Goal: Task Accomplishment & Management: Complete application form

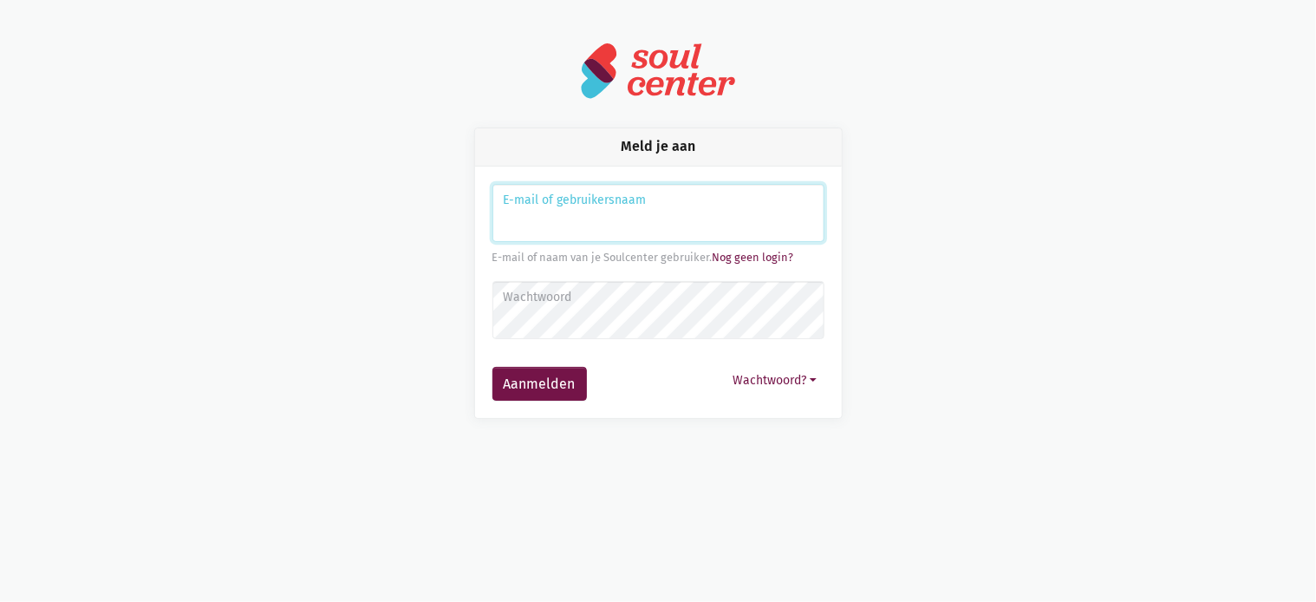
type input "o"
type input "[EMAIL_ADDRESS][DOMAIN_NAME]"
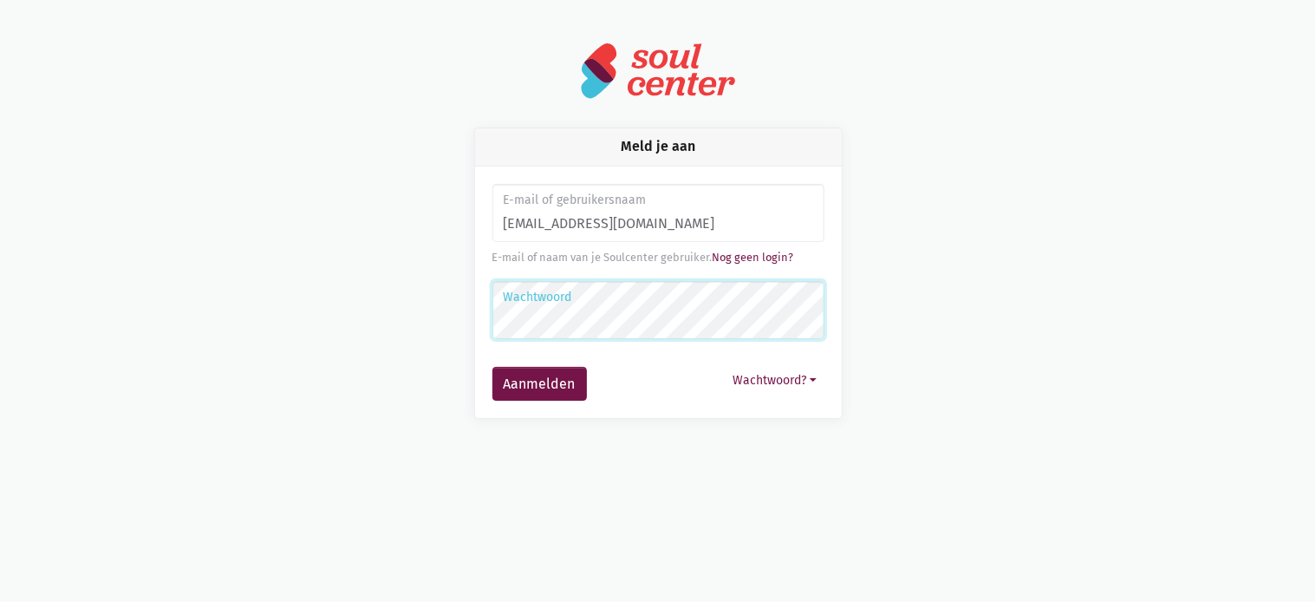
click at [493, 367] on button "Aanmelden" at bounding box center [540, 384] width 95 height 35
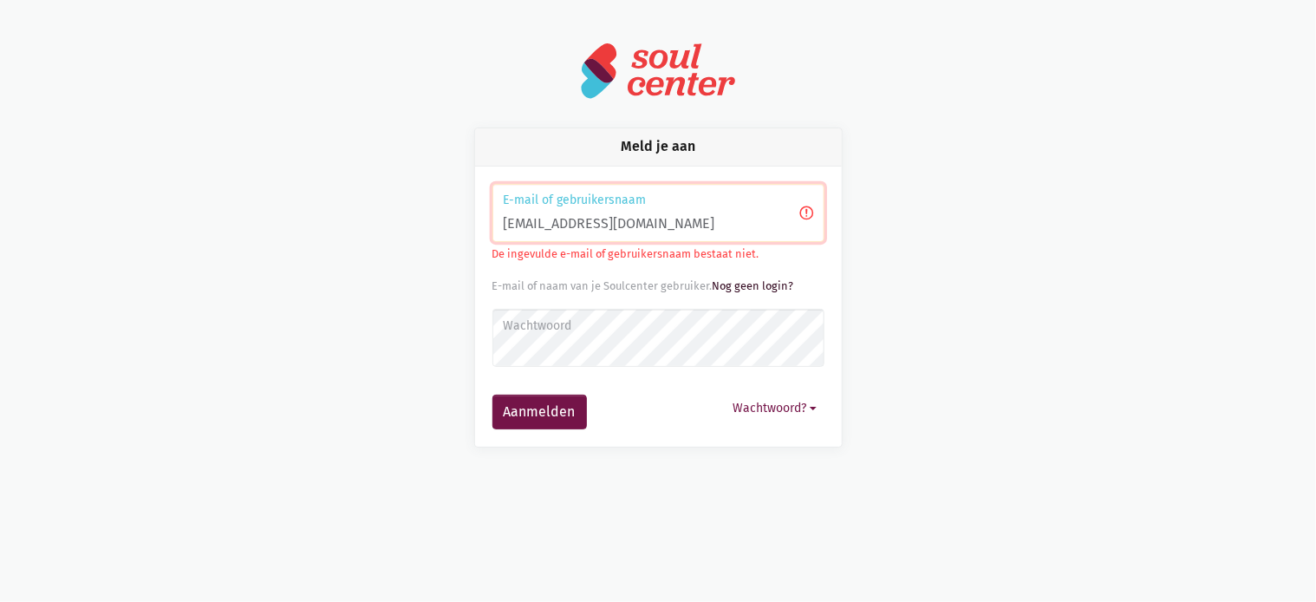
click at [762, 289] on link "Nog geen login?" at bounding box center [754, 285] width 82 height 13
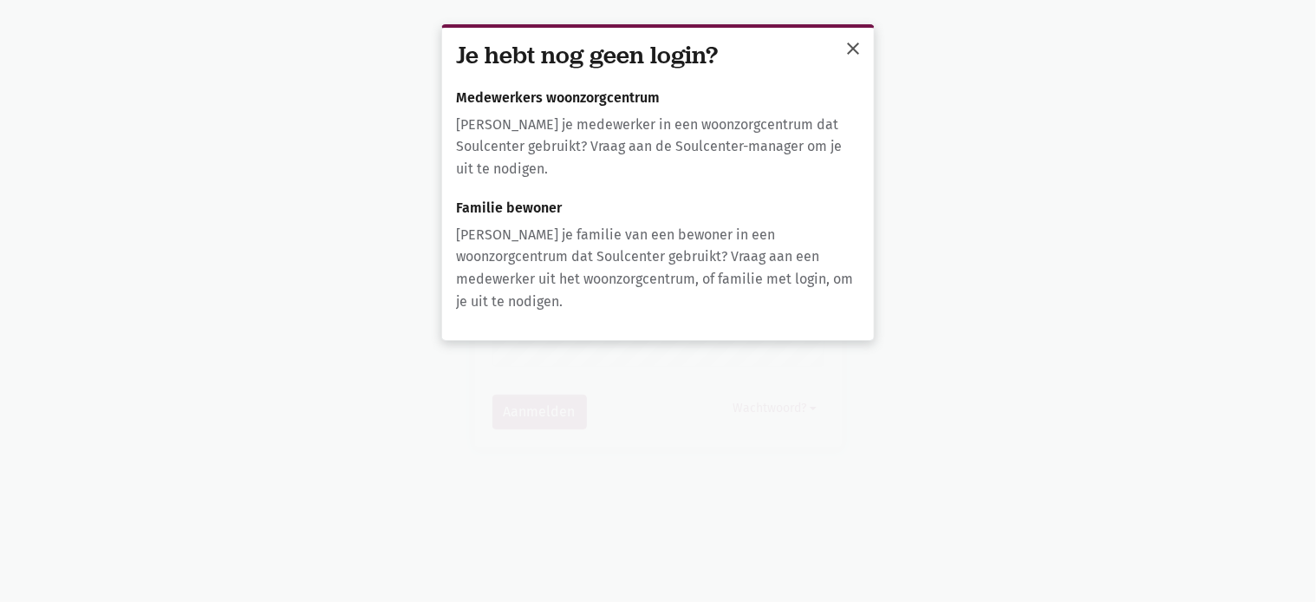
click at [853, 46] on span "close" at bounding box center [853, 48] width 21 height 21
